Goal: Task Accomplishment & Management: Use online tool/utility

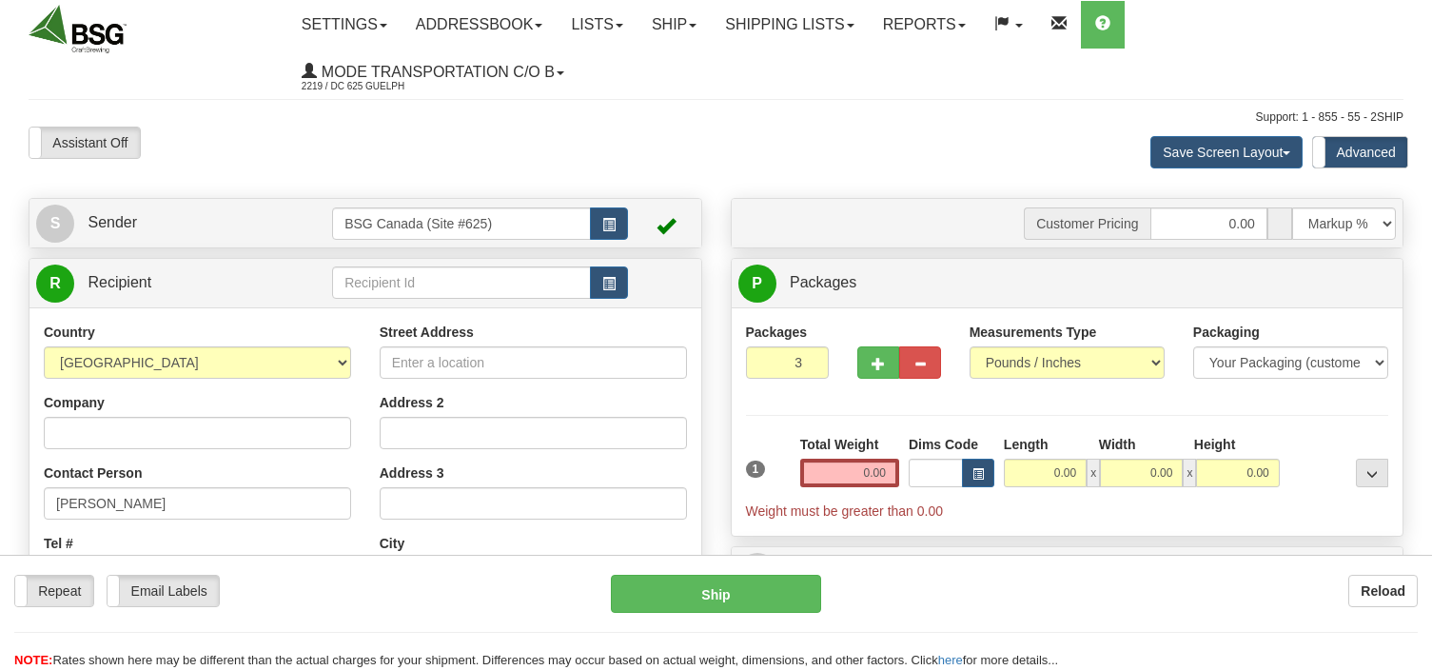
select select "0"
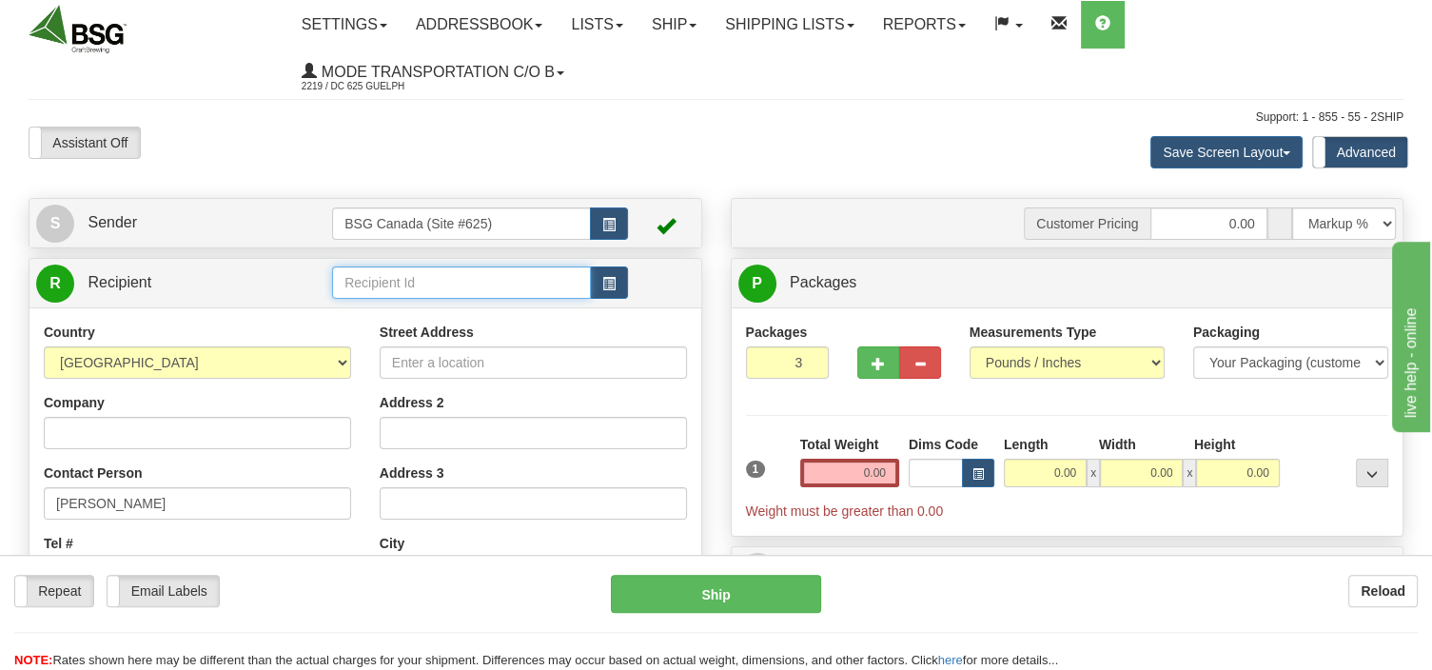
click at [390, 275] on input "text" at bounding box center [461, 282] width 259 height 32
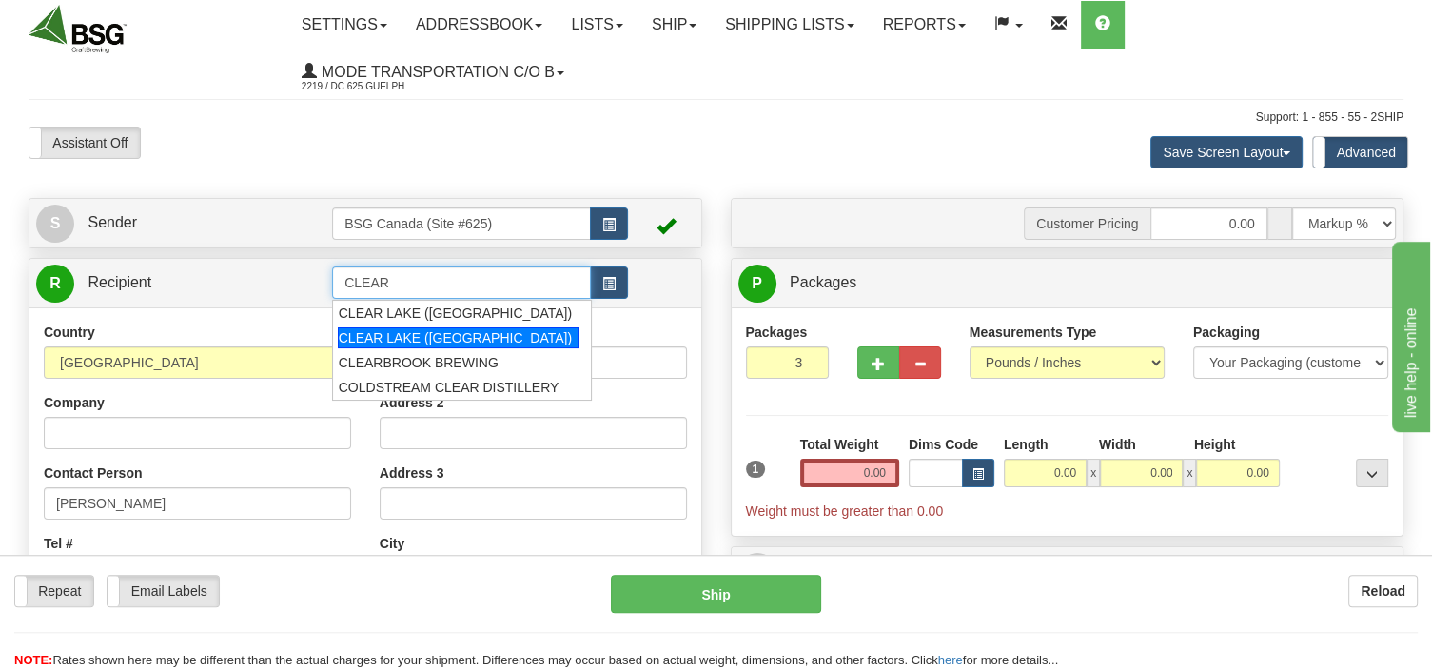
click at [368, 332] on div "CLEAR LAKE ([GEOGRAPHIC_DATA])" at bounding box center [458, 337] width 241 height 21
type input "CLEAR LAKE ([GEOGRAPHIC_DATA])"
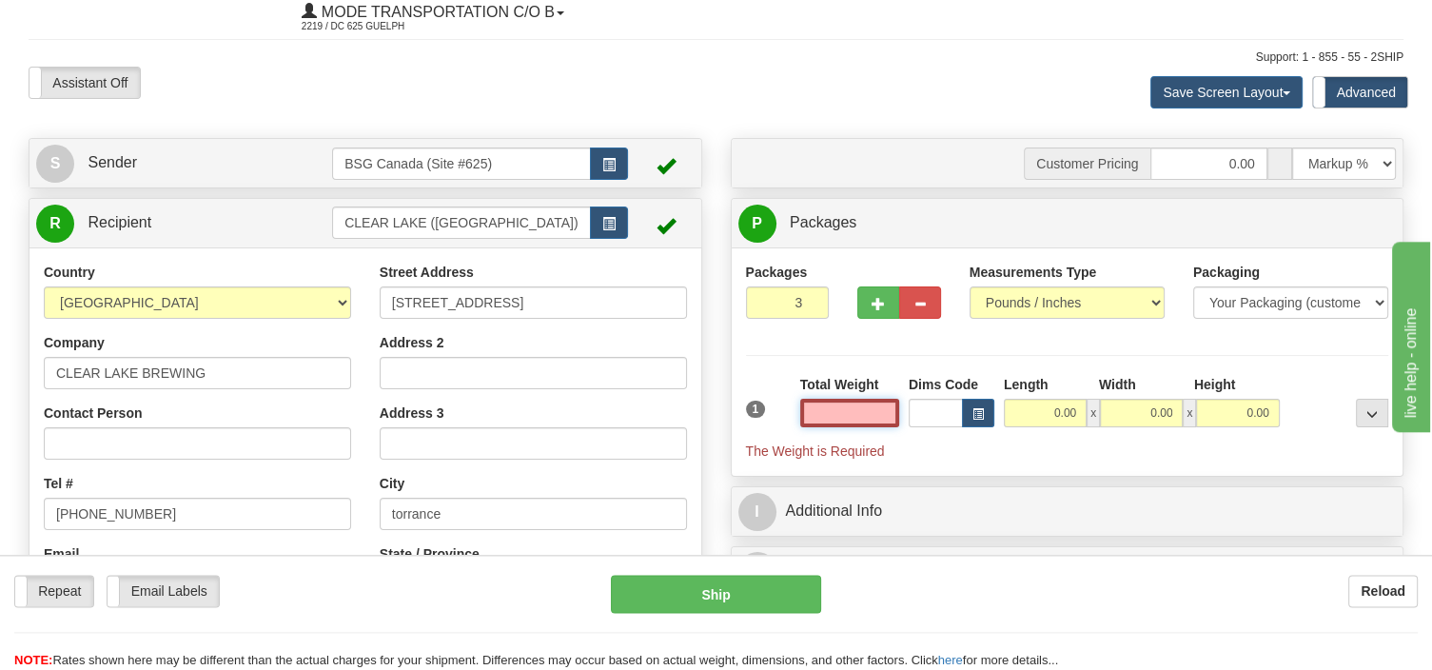
scroll to position [101, 0]
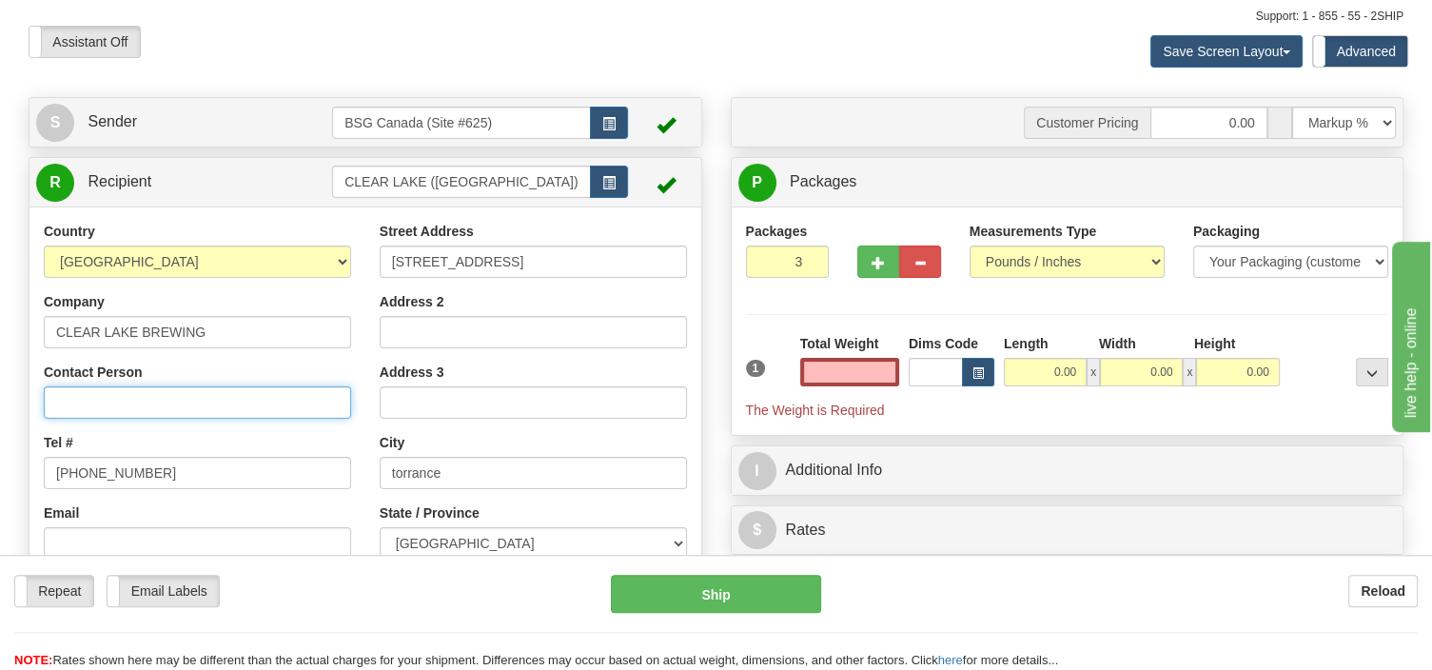
type input "0.00"
click at [181, 401] on input "Contact Person" at bounding box center [197, 402] width 307 height 32
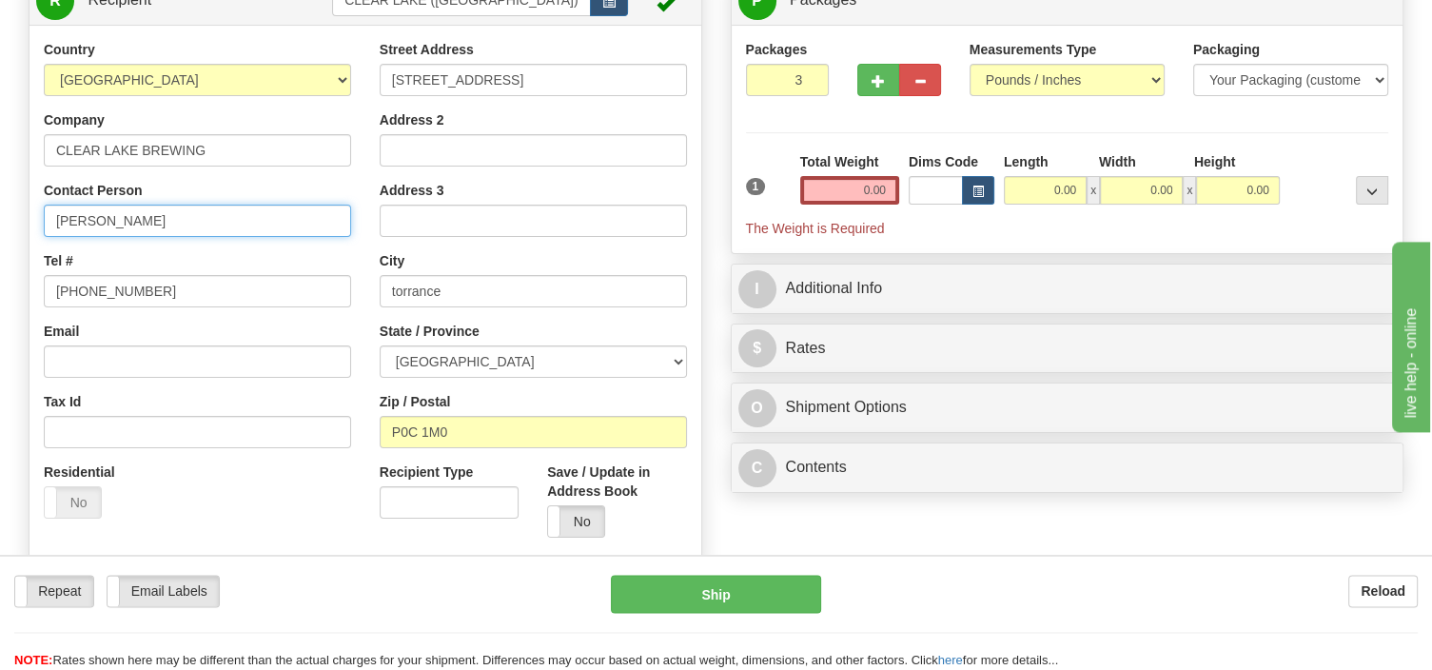
scroll to position [302, 0]
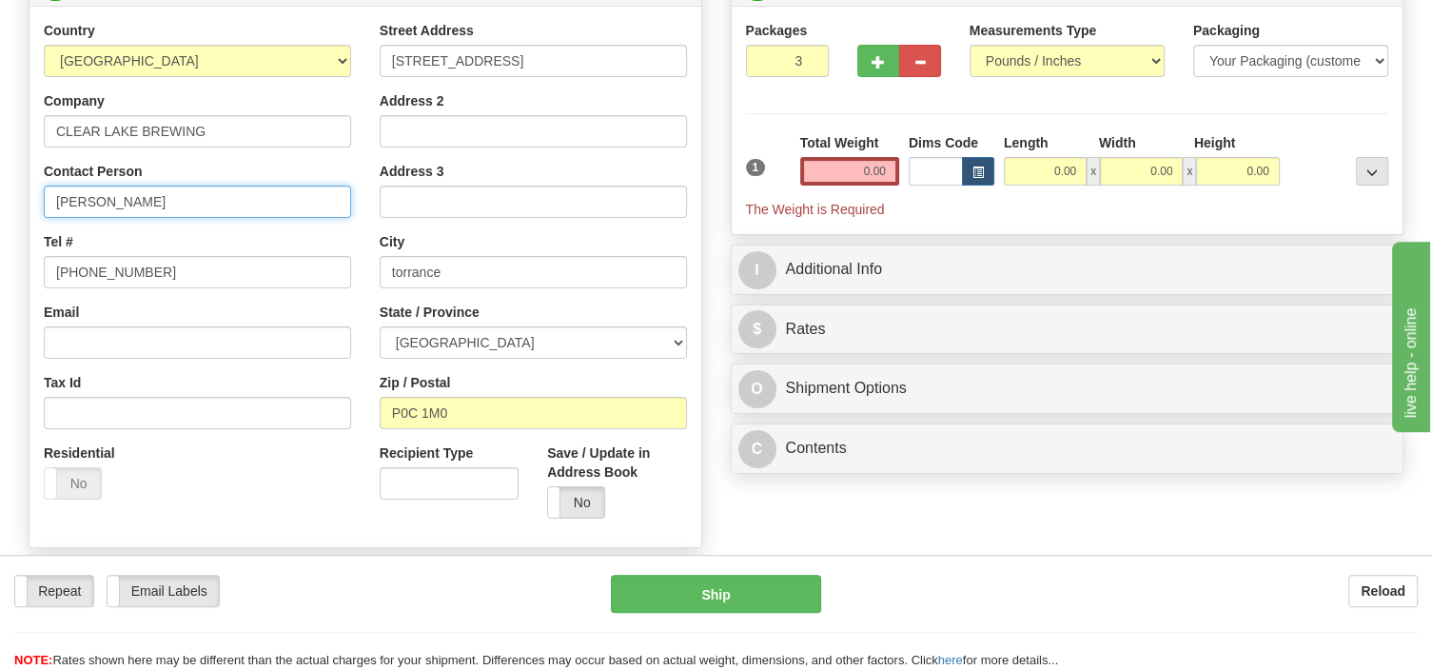
type input "[PERSON_NAME]"
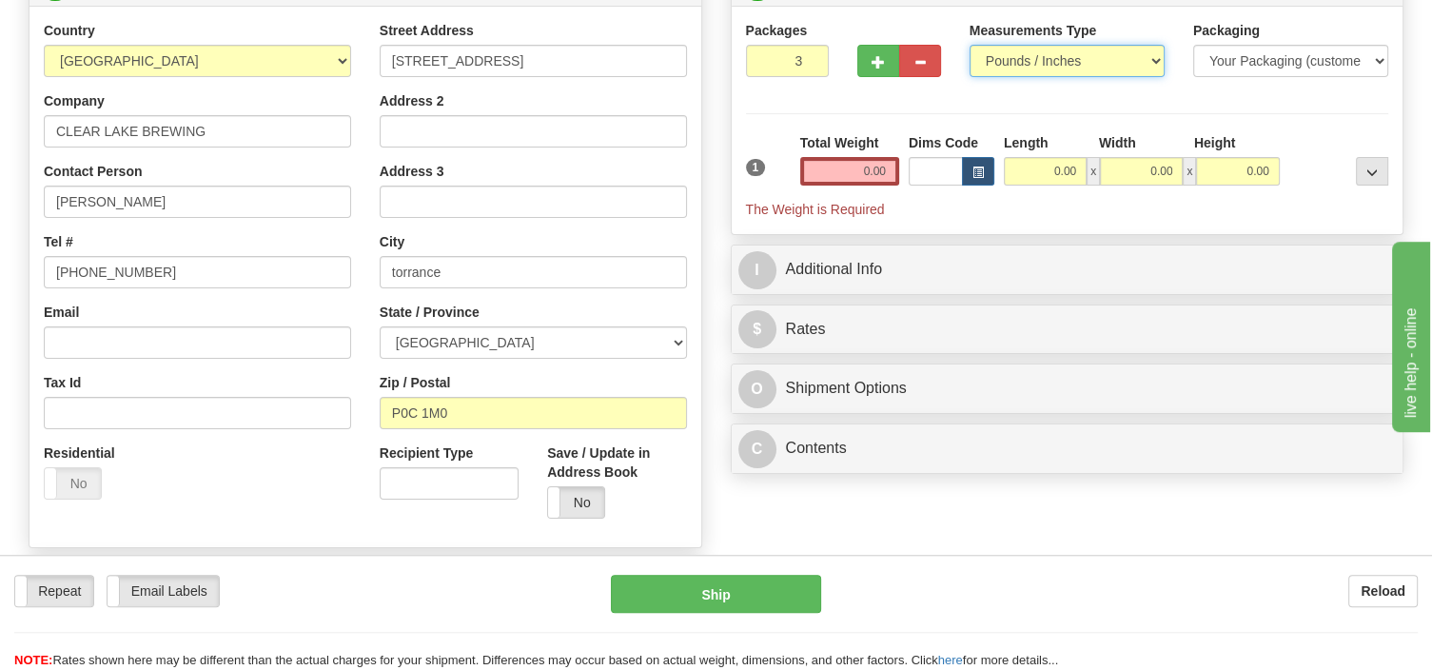
click at [970, 45] on select "Pounds / Inches Kilograms / Centimeters" at bounding box center [1067, 61] width 195 height 32
click option "Pounds / Inches" at bounding box center [0, 0] width 0 height 0
click at [839, 169] on input "0.00" at bounding box center [849, 171] width 99 height 29
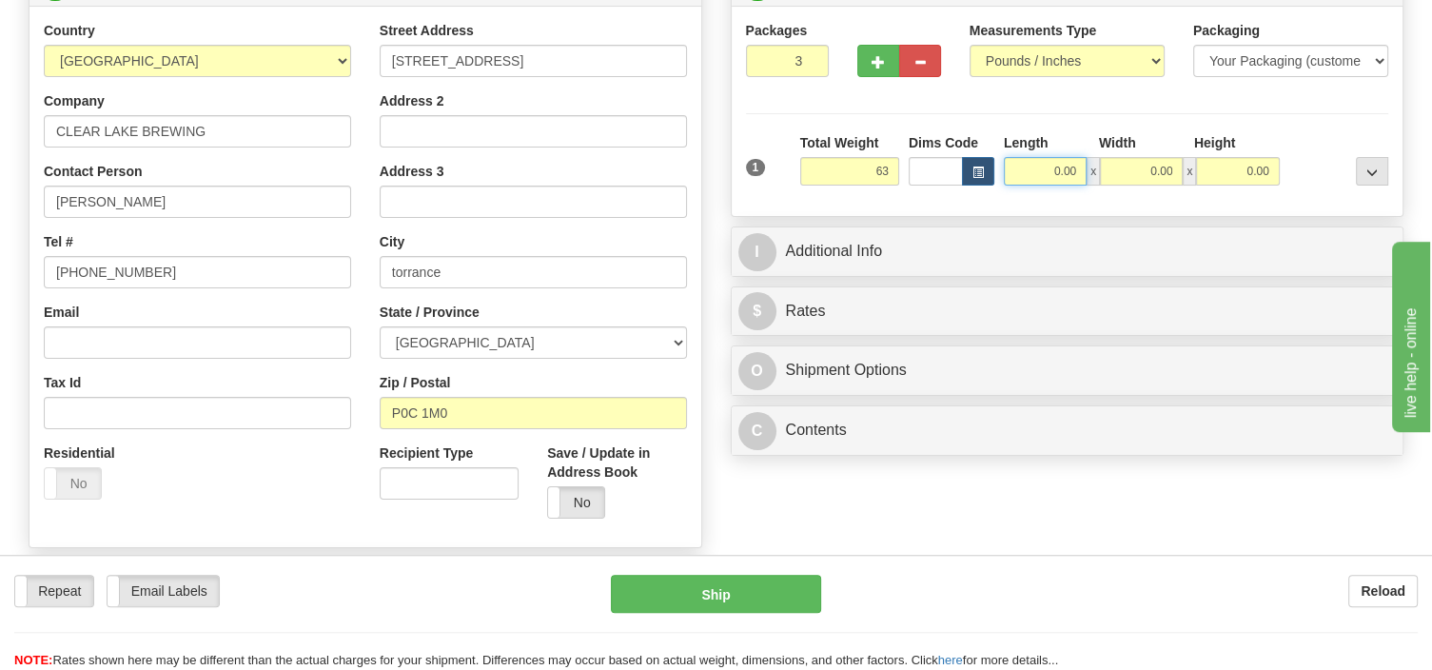
type input "63.00"
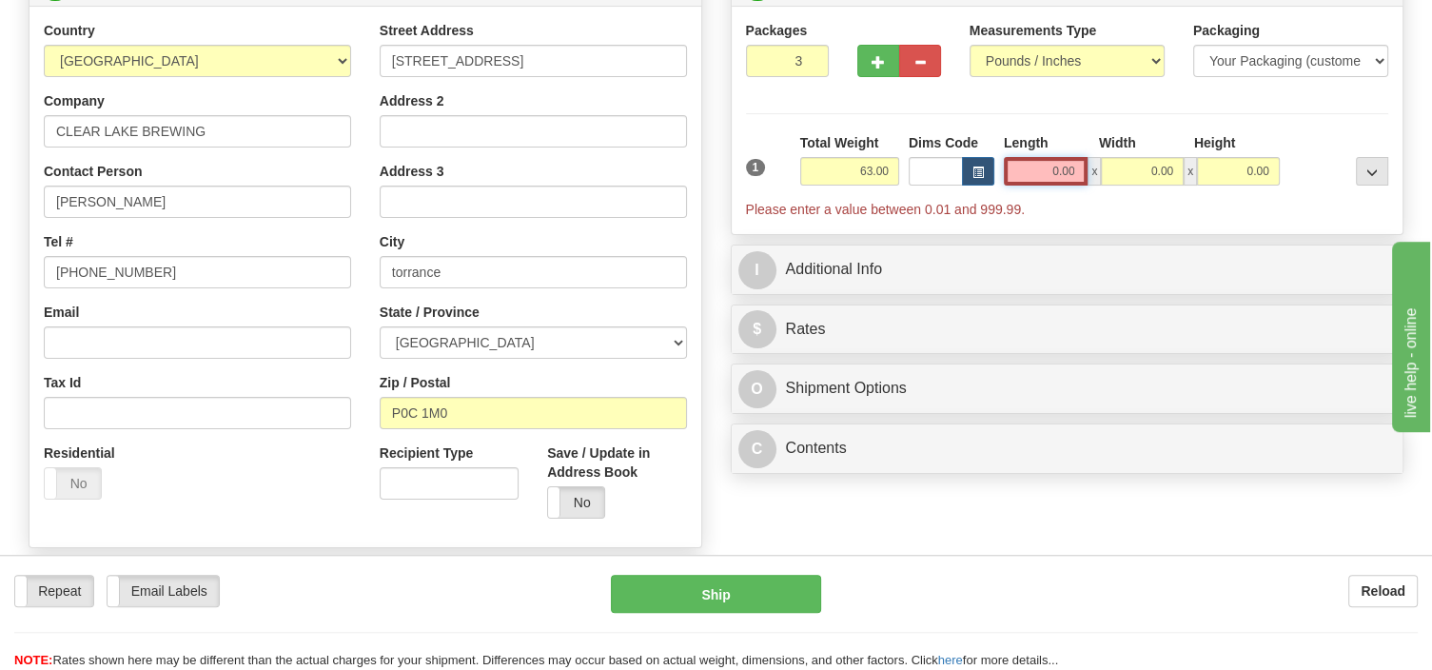
click at [1041, 173] on input "0.00" at bounding box center [1046, 171] width 85 height 29
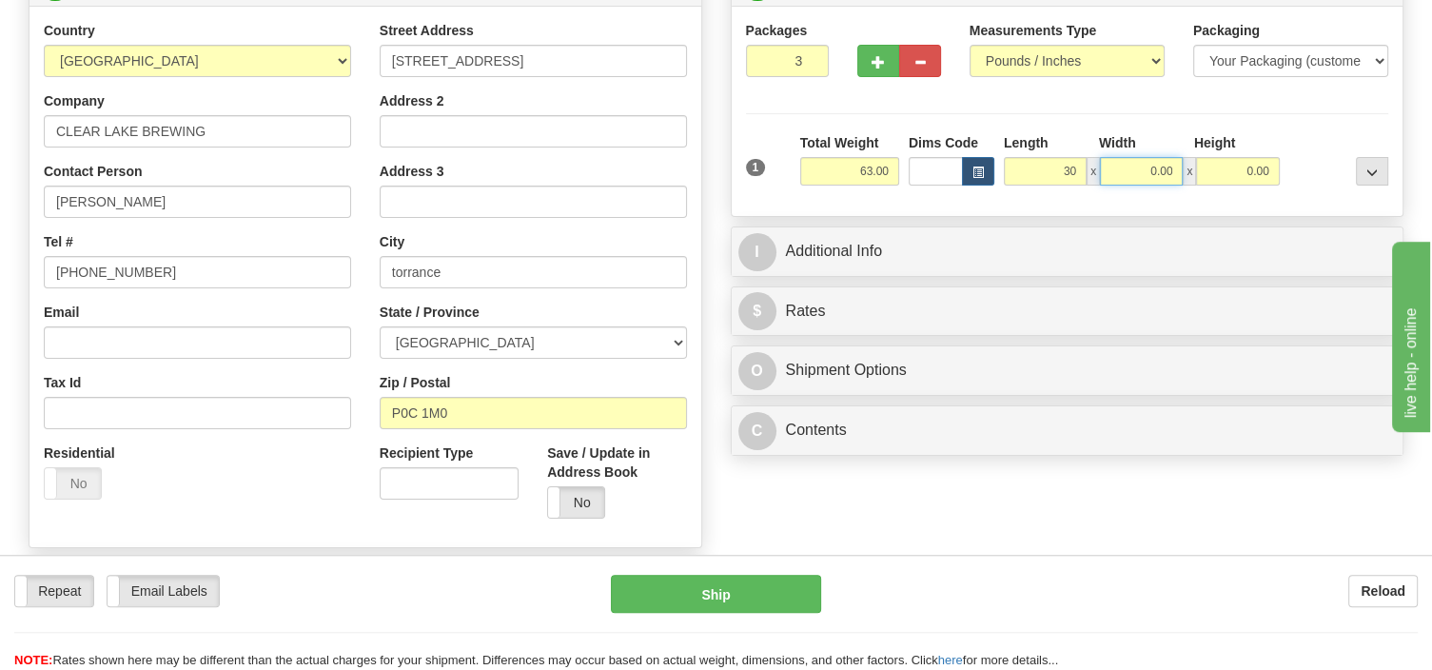
type input "30.00"
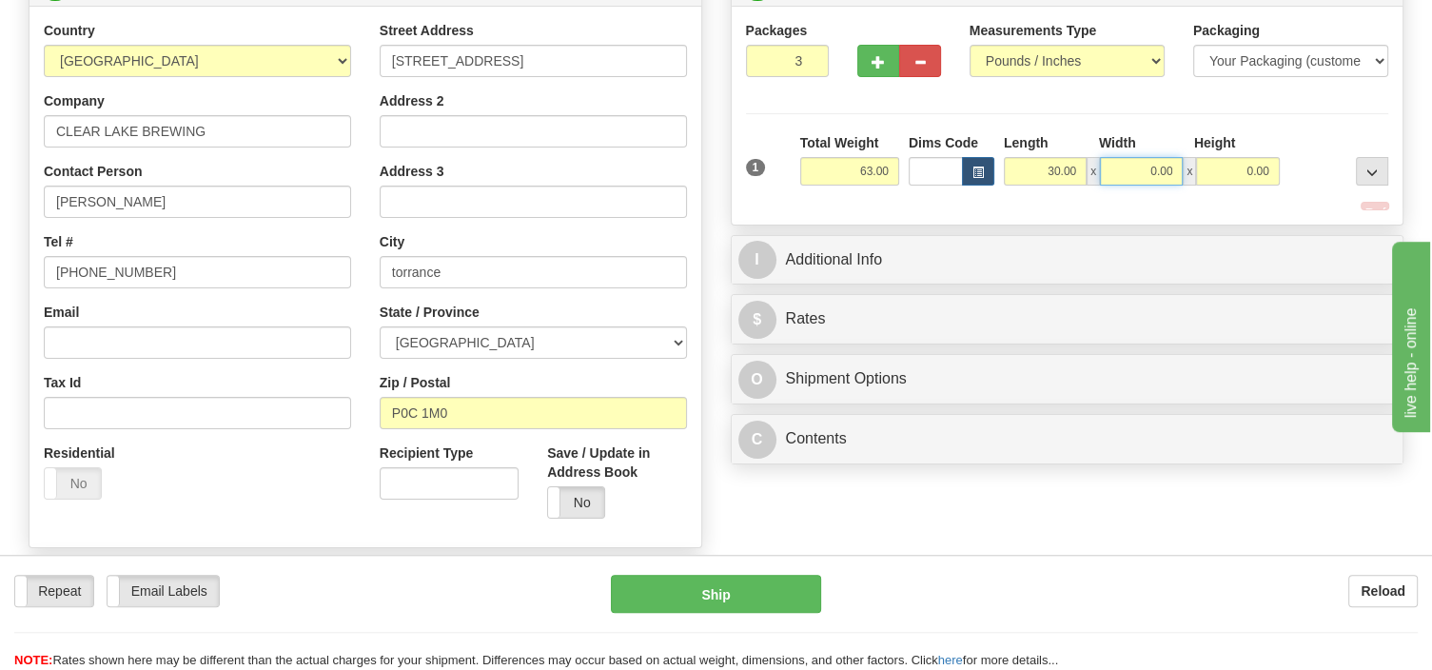
click at [1130, 166] on input "0.00" at bounding box center [1141, 171] width 83 height 29
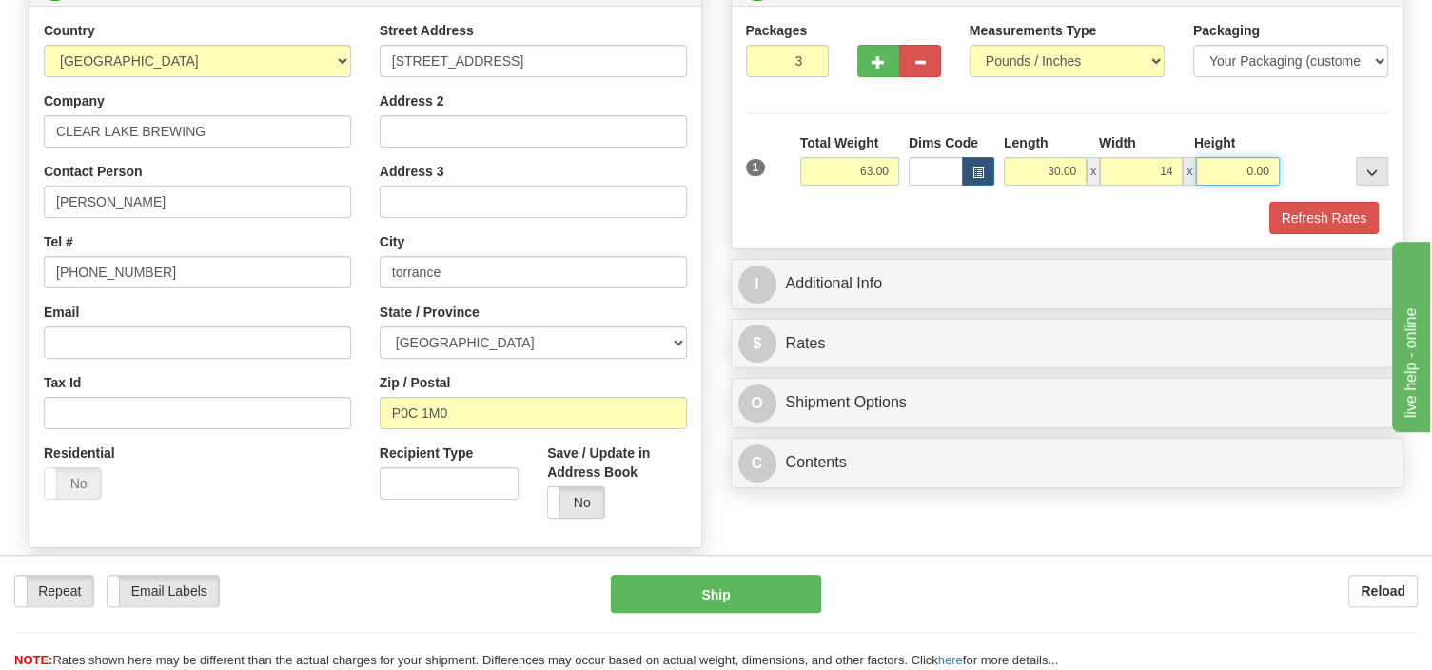
type input "14.00"
click at [1225, 170] on input "0.00" at bounding box center [1237, 171] width 83 height 29
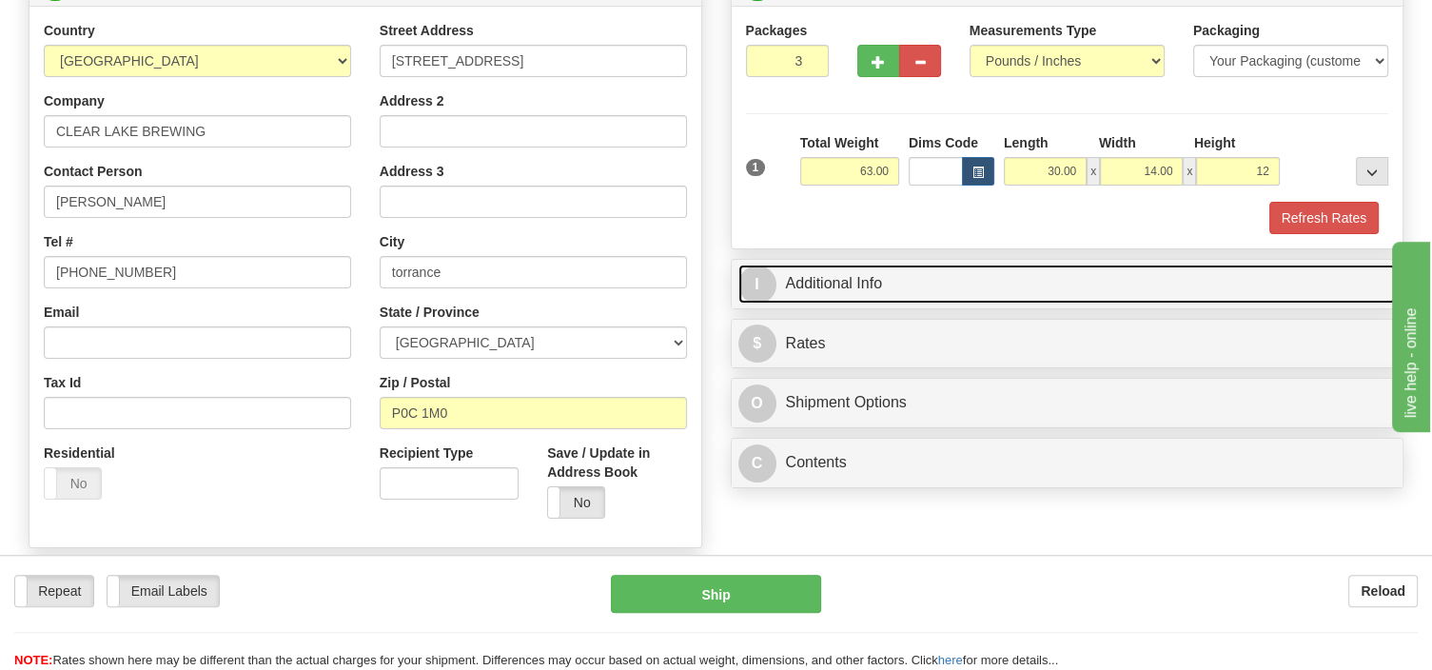
type input "12.00"
click at [956, 295] on link "I Additional Info" at bounding box center [1068, 284] width 659 height 39
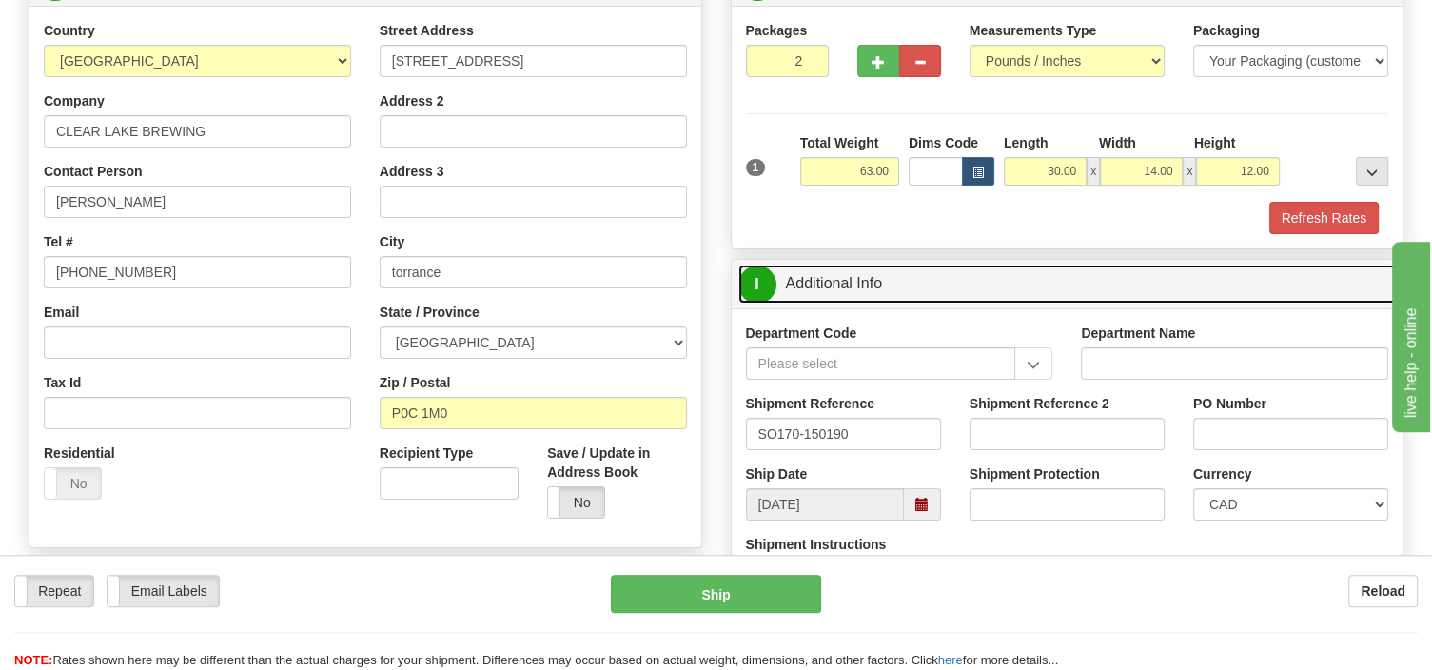
type input "2"
click at [805, 62] on input "2" at bounding box center [788, 61] width 84 height 32
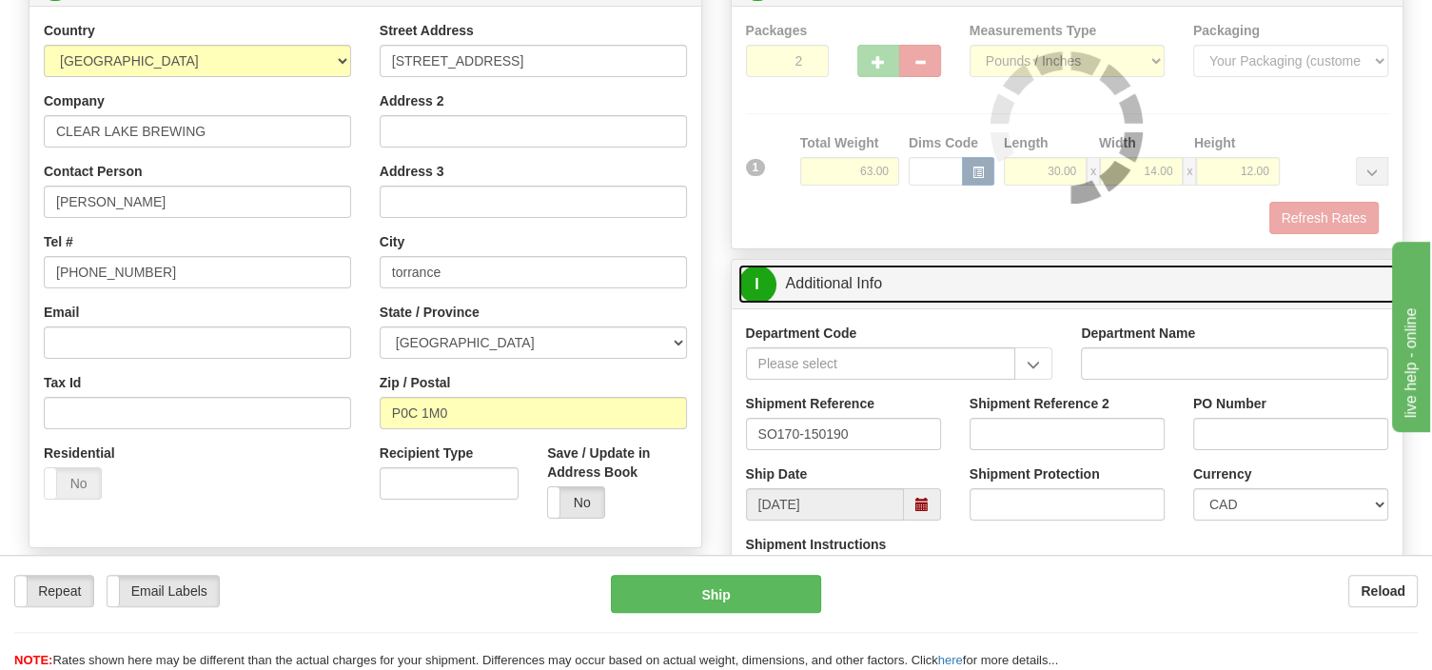
type input "260"
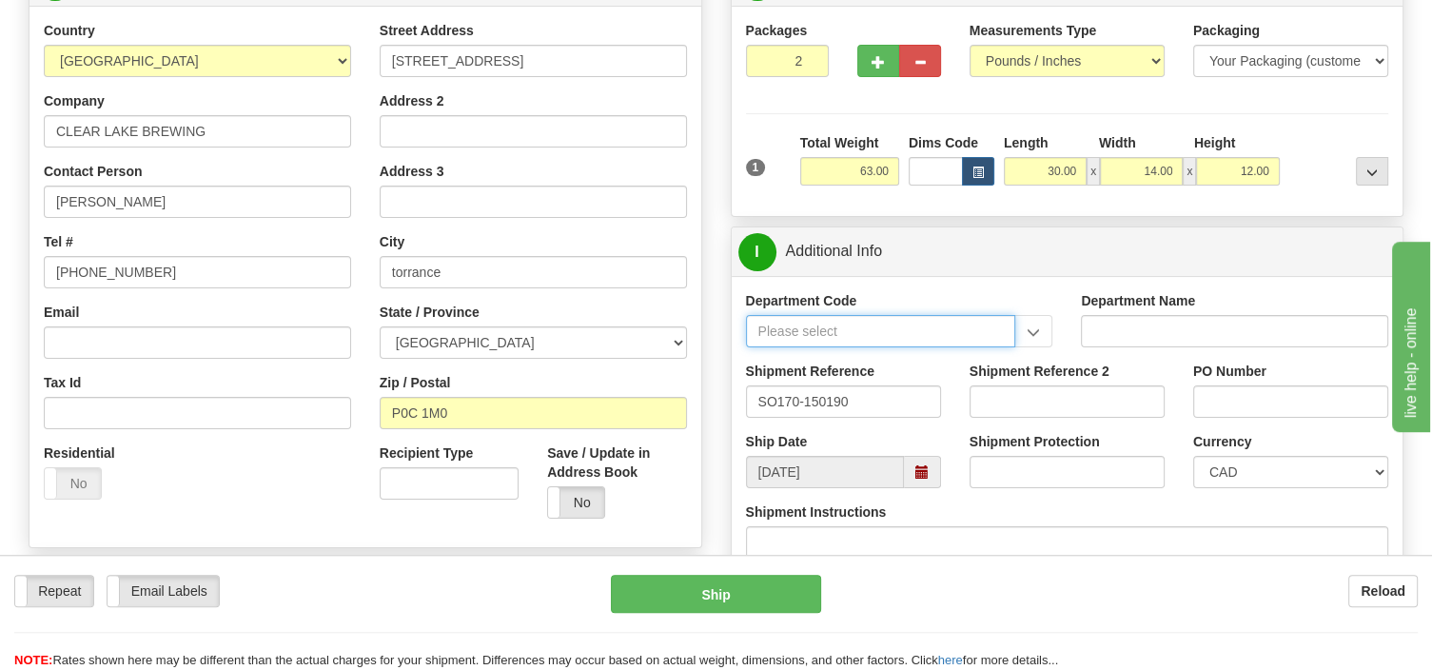
click at [861, 334] on input "Department Code" at bounding box center [881, 331] width 270 height 32
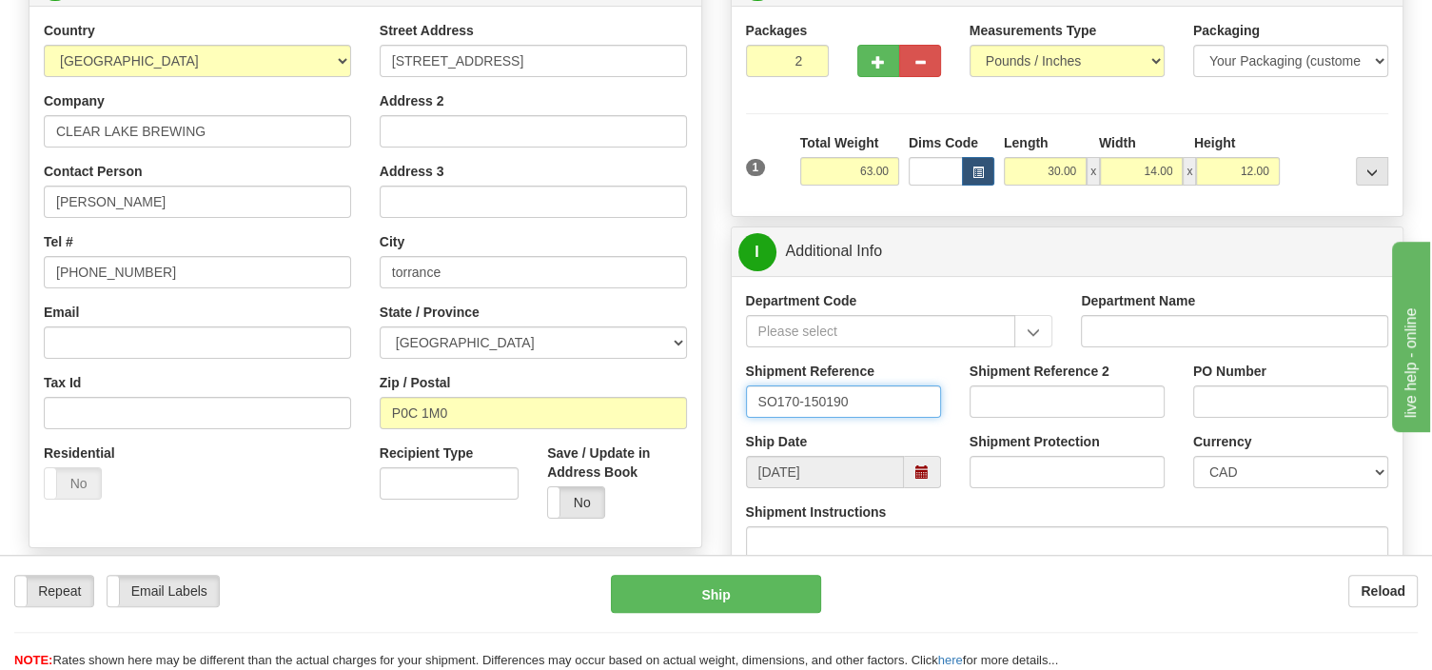
click at [867, 396] on input "SO170-150190" at bounding box center [843, 401] width 195 height 32
drag, startPoint x: 867, startPoint y: 396, endPoint x: 732, endPoint y: 393, distance: 135.2
click at [746, 393] on input "SO170-150190" at bounding box center [843, 401] width 195 height 32
drag, startPoint x: 814, startPoint y: 395, endPoint x: 671, endPoint y: 429, distance: 146.8
click at [746, 418] on input "150173" at bounding box center [843, 401] width 195 height 32
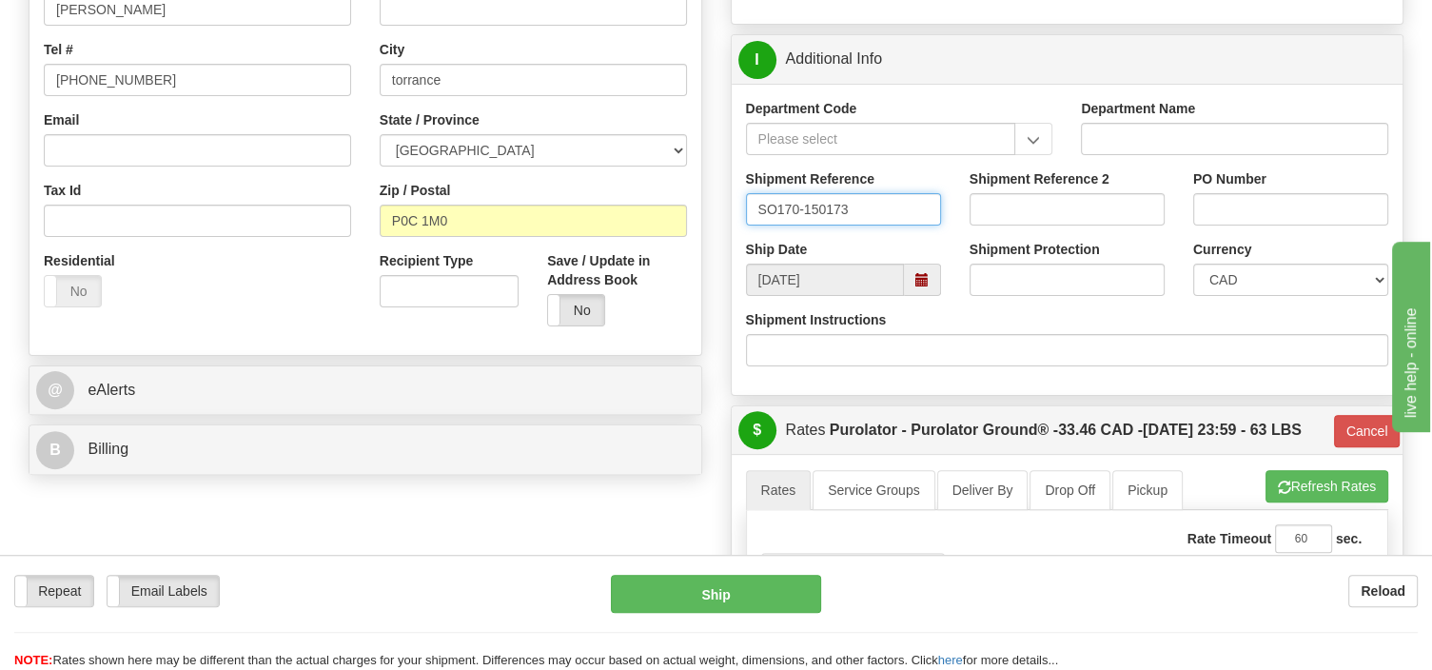
scroll to position [703, 0]
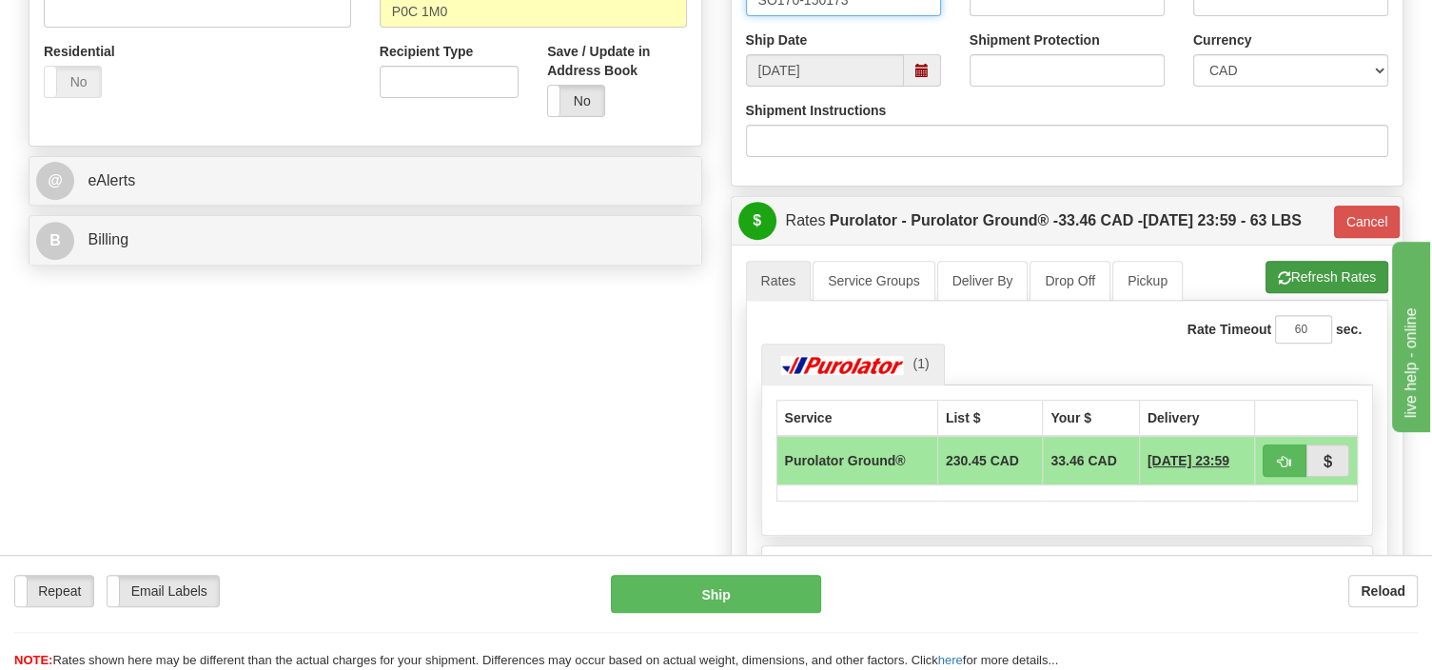
type input "SO170-150173"
click at [1309, 293] on button "Refresh Rates" at bounding box center [1327, 277] width 123 height 32
type input "260"
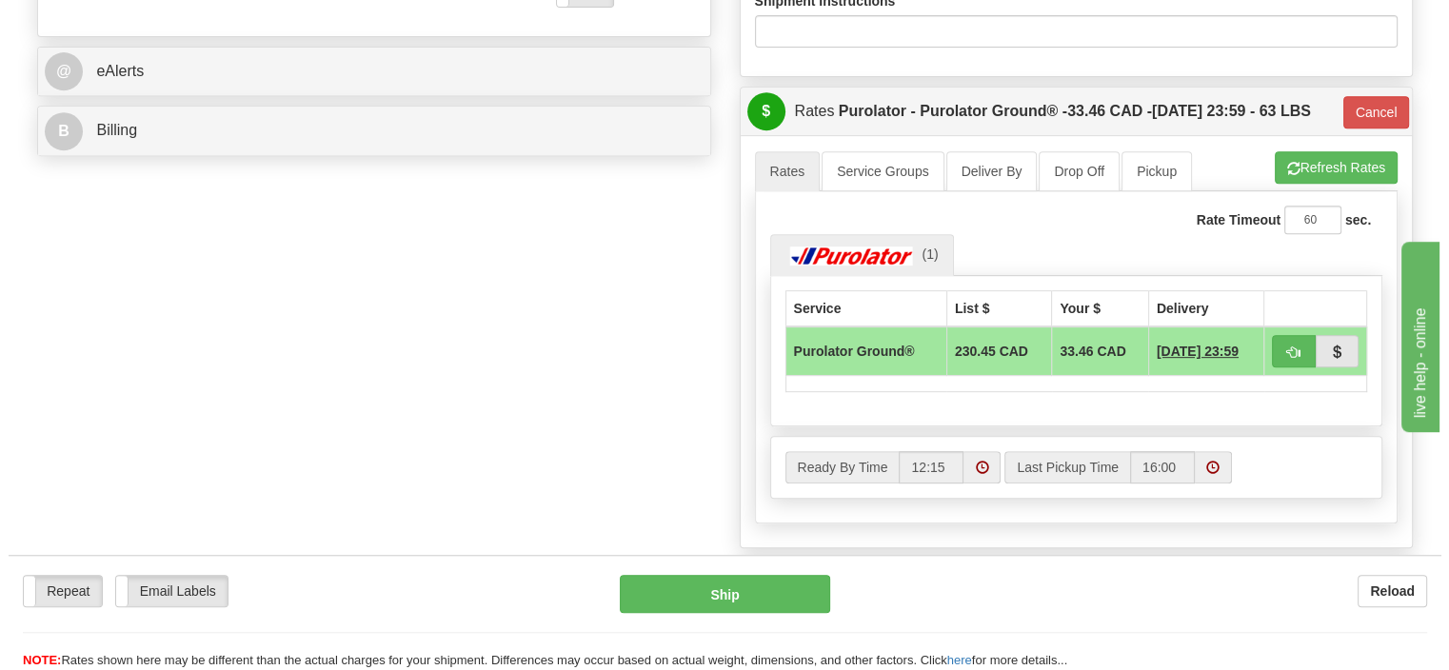
scroll to position [904, 0]
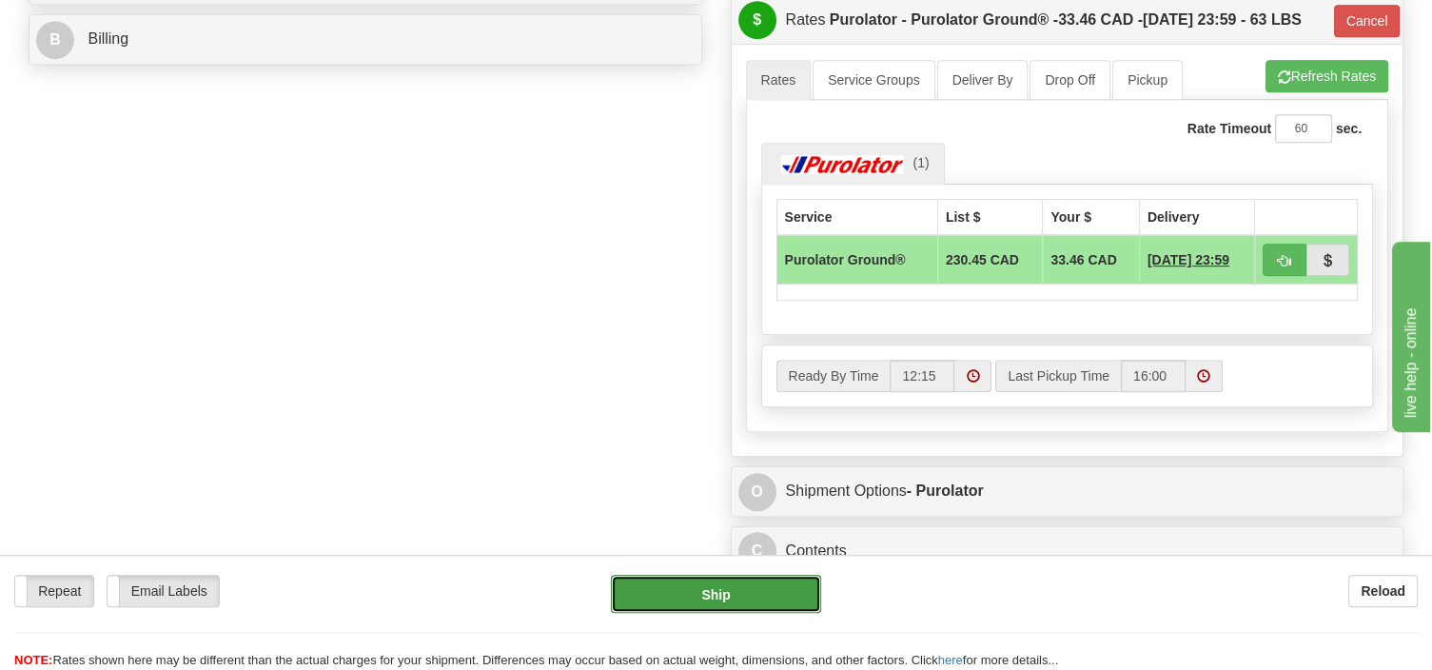
click at [770, 586] on button "Ship" at bounding box center [716, 594] width 210 height 38
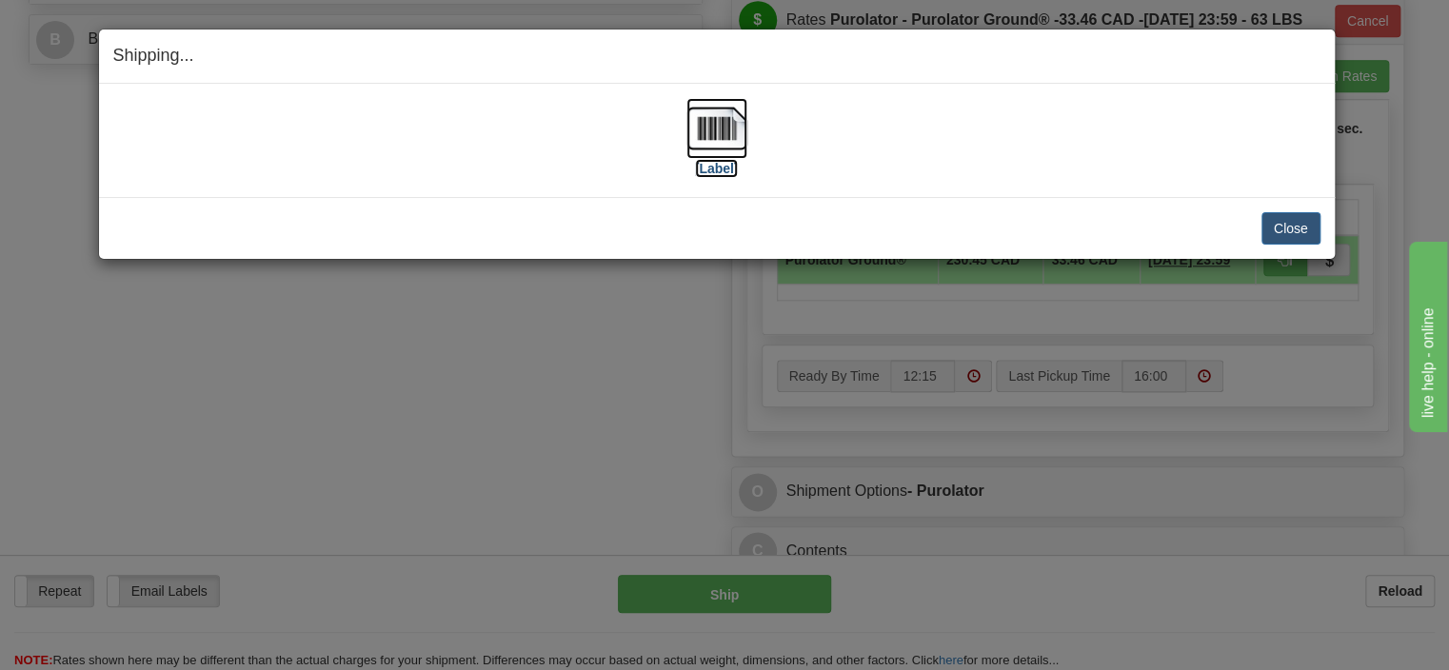
click at [725, 139] on img at bounding box center [716, 128] width 61 height 61
